Goal: Task Accomplishment & Management: Use online tool/utility

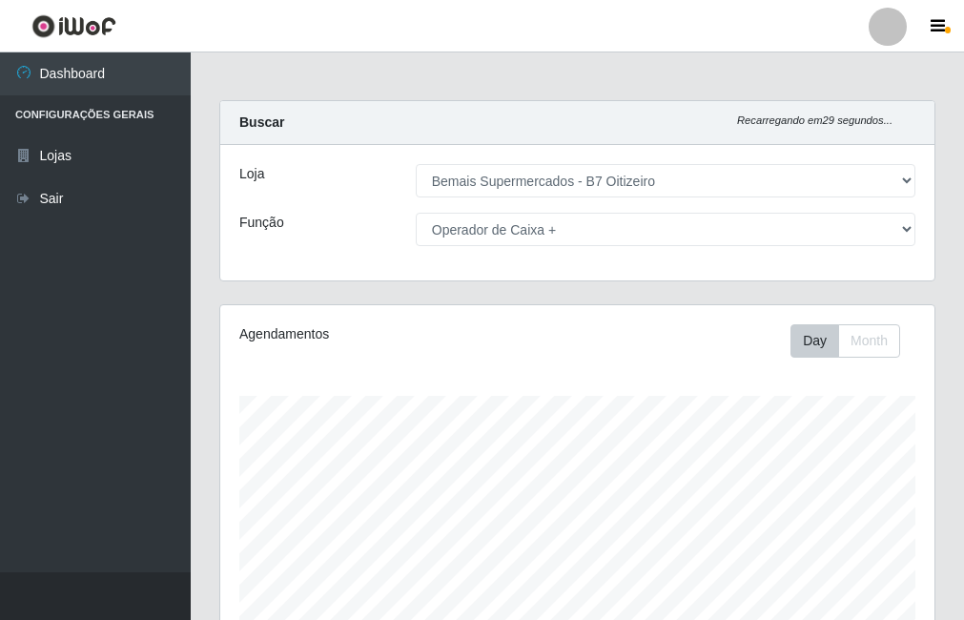
select select "411"
select select "72"
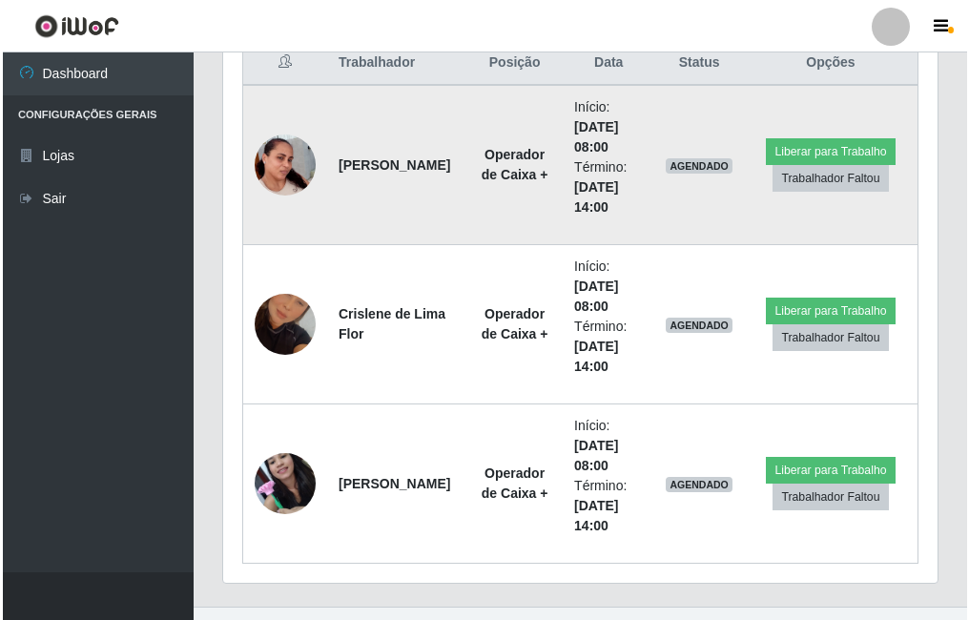
scroll to position [785, 0]
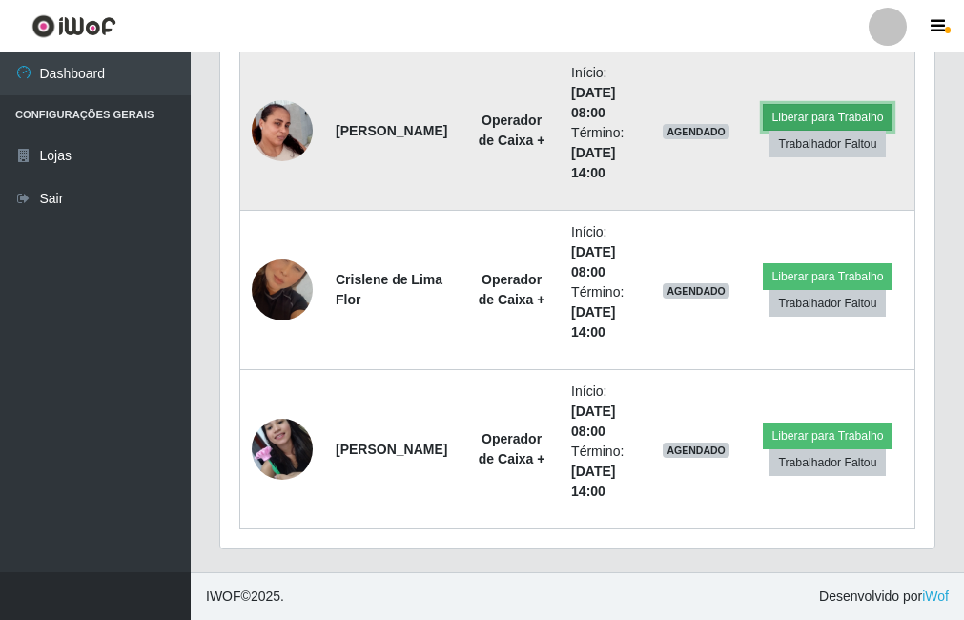
click at [818, 119] on button "Liberar para Trabalho" at bounding box center [827, 117] width 129 height 27
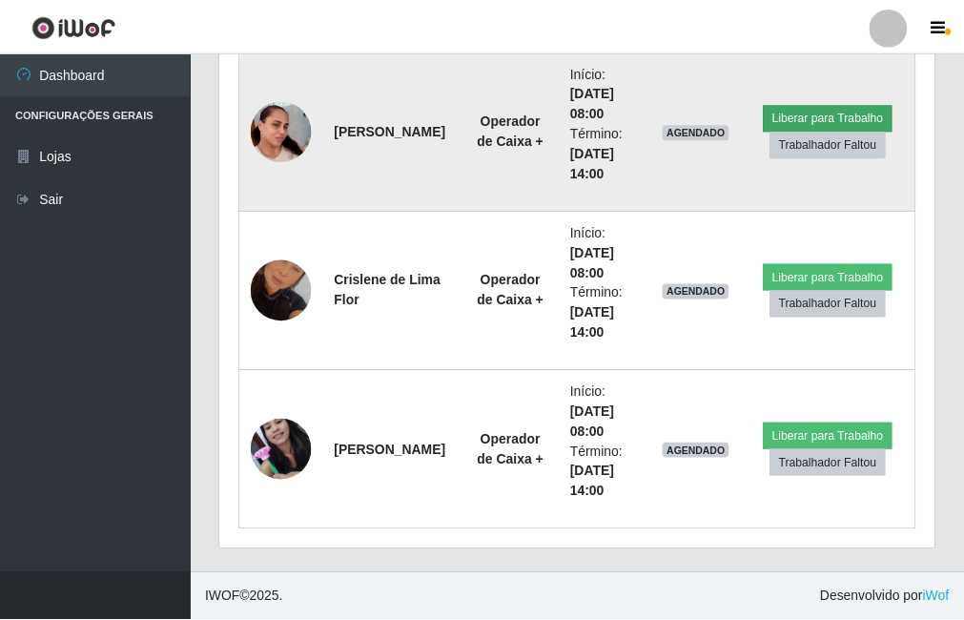
scroll to position [396, 705]
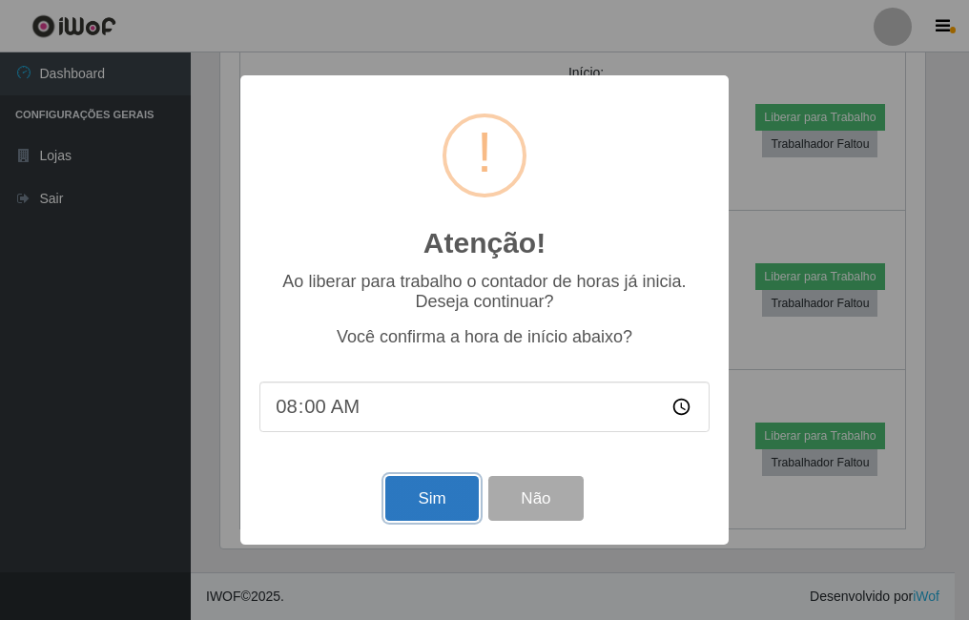
click at [461, 502] on button "Sim" at bounding box center [431, 498] width 92 height 45
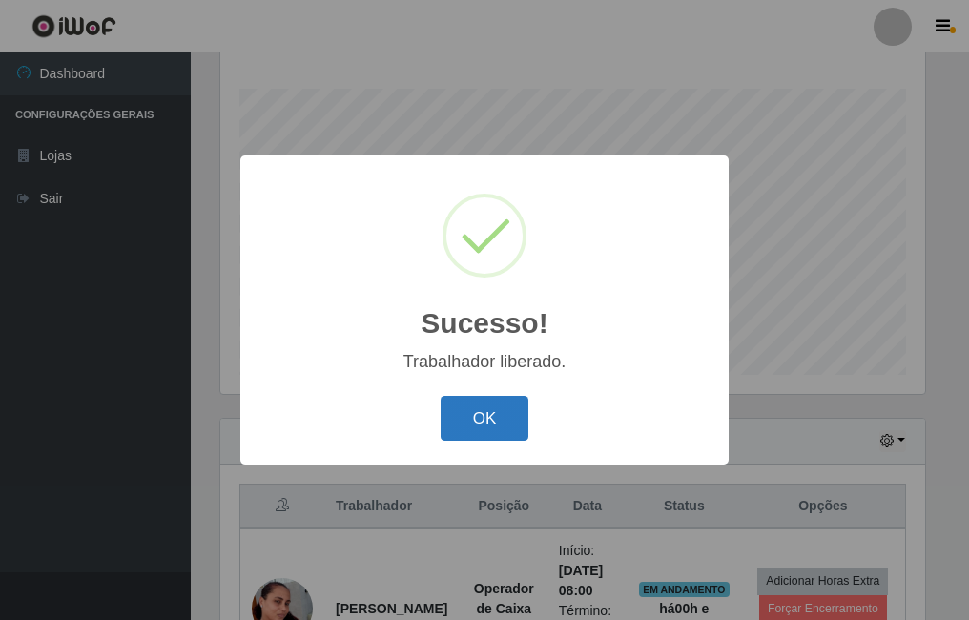
click at [445, 417] on button "OK" at bounding box center [485, 418] width 89 height 45
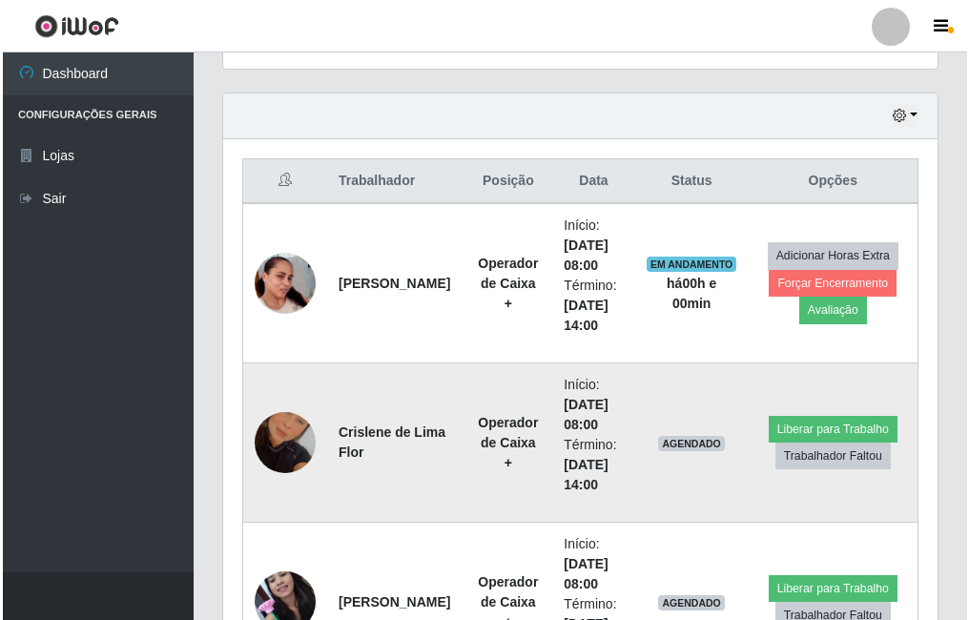
scroll to position [688, 0]
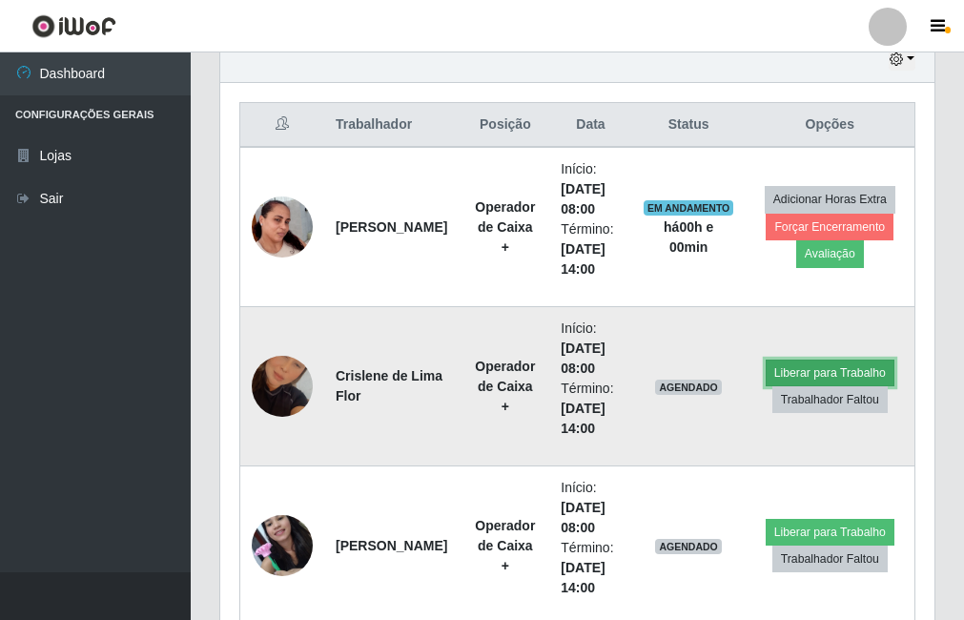
click at [791, 376] on button "Liberar para Trabalho" at bounding box center [830, 372] width 129 height 27
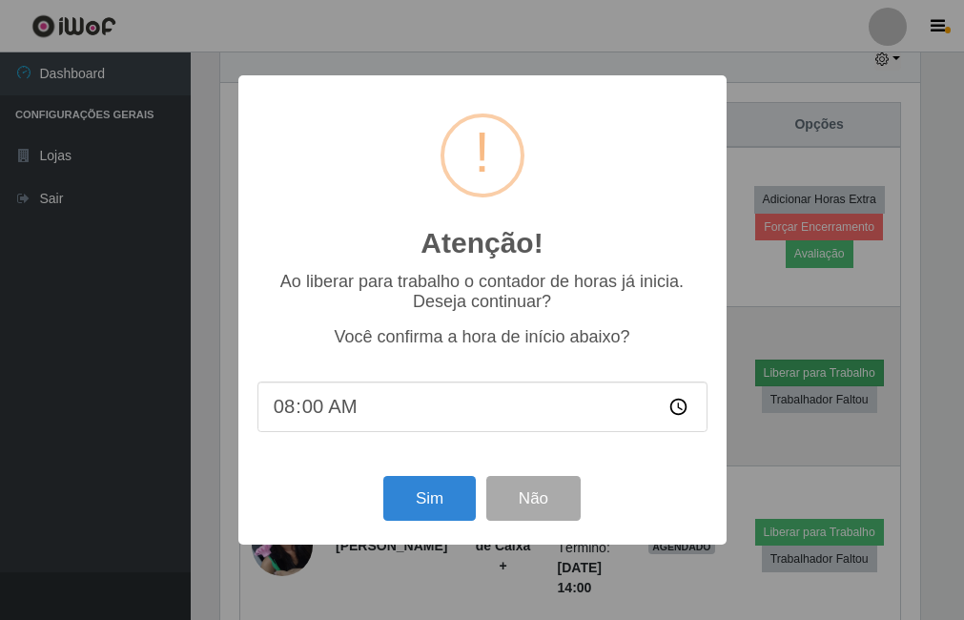
scroll to position [396, 705]
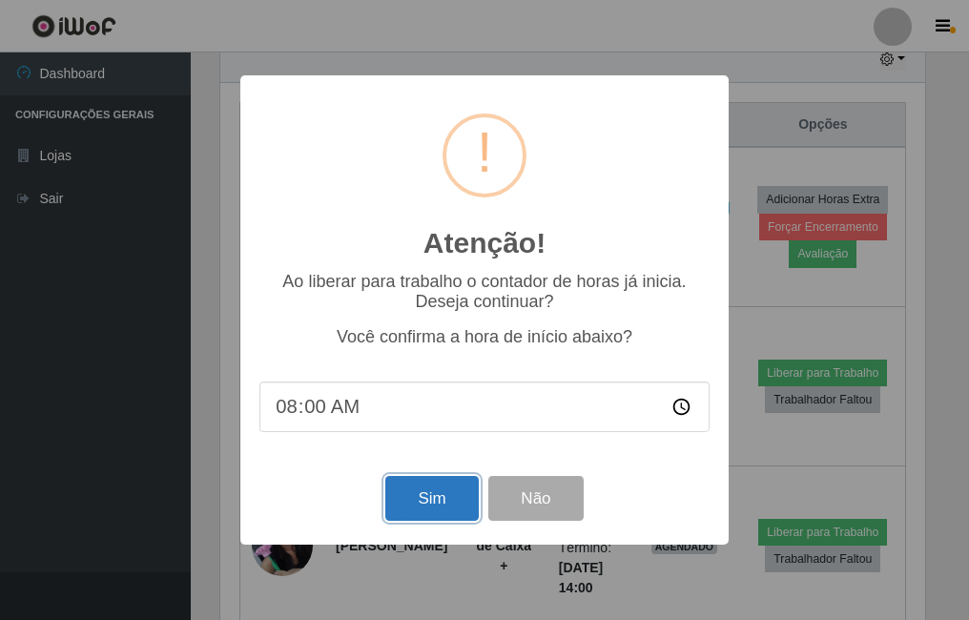
click at [444, 498] on button "Sim" at bounding box center [431, 498] width 92 height 45
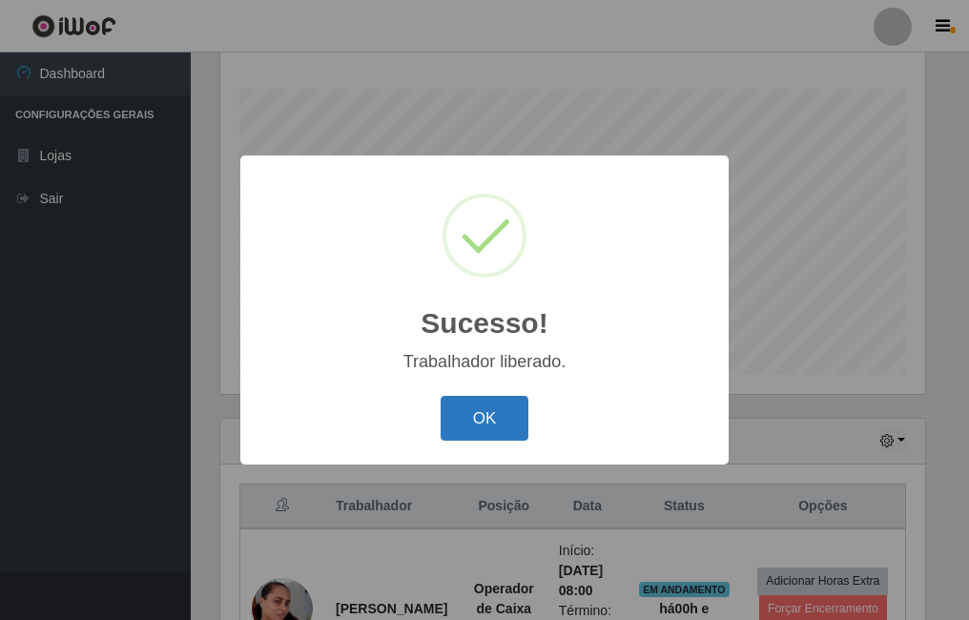
click at [496, 420] on button "OK" at bounding box center [485, 418] width 89 height 45
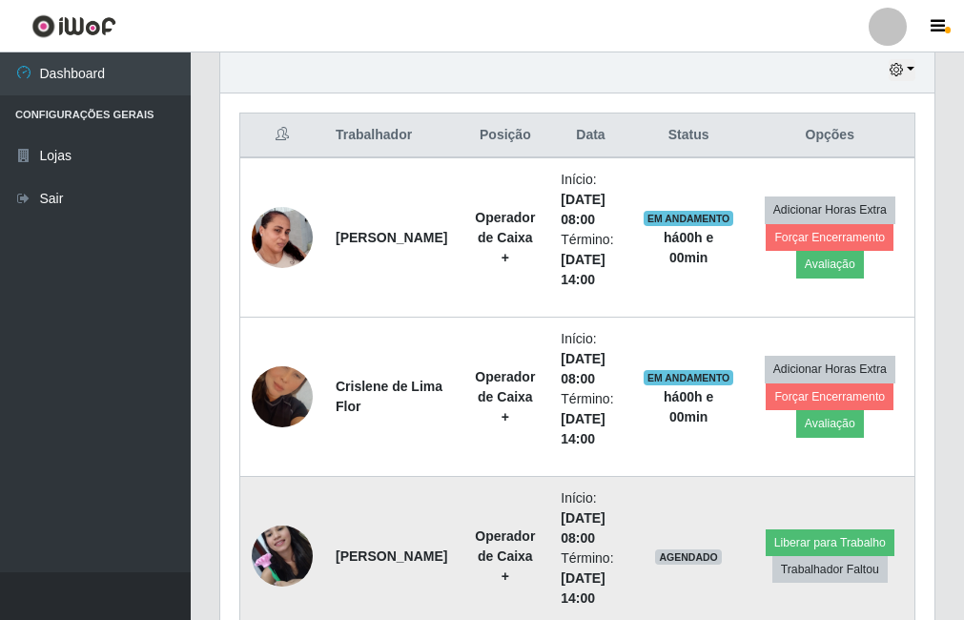
scroll to position [784, 0]
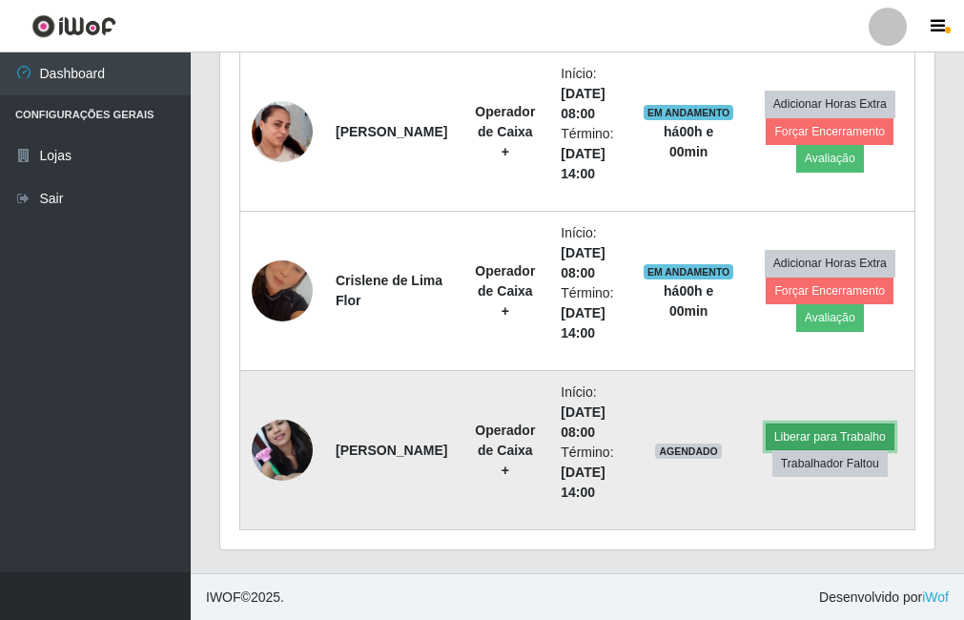
click at [794, 436] on button "Liberar para Trabalho" at bounding box center [830, 436] width 129 height 27
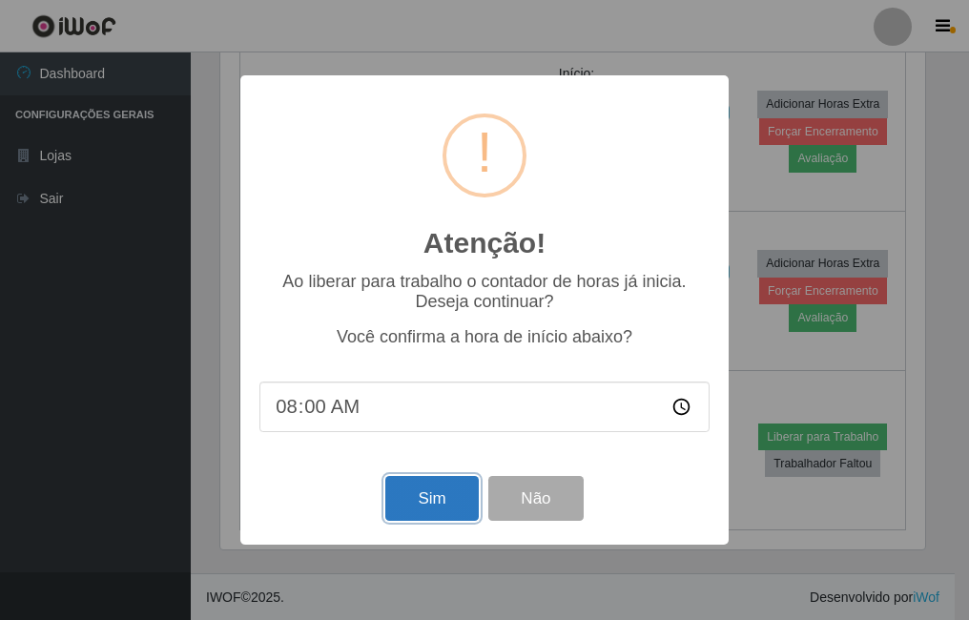
click at [406, 502] on button "Sim" at bounding box center [431, 498] width 92 height 45
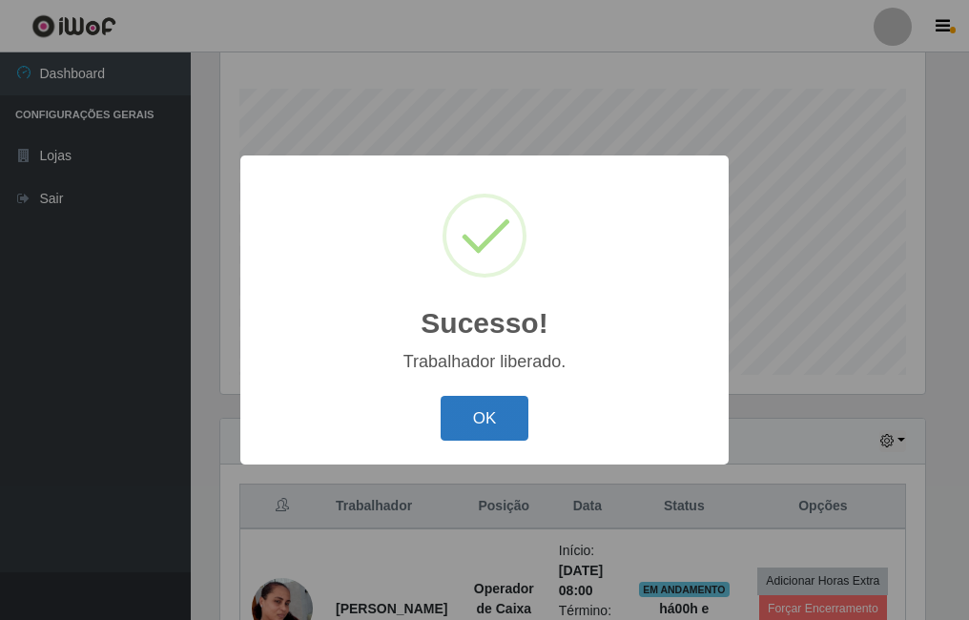
click at [507, 413] on button "OK" at bounding box center [485, 418] width 89 height 45
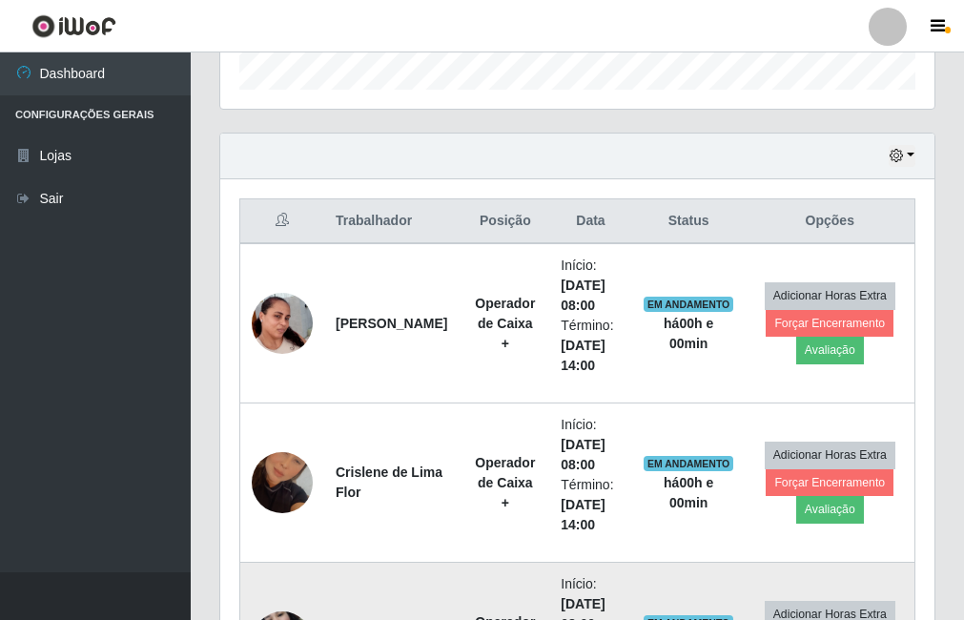
scroll to position [0, 0]
